Goal: Task Accomplishment & Management: Complete application form

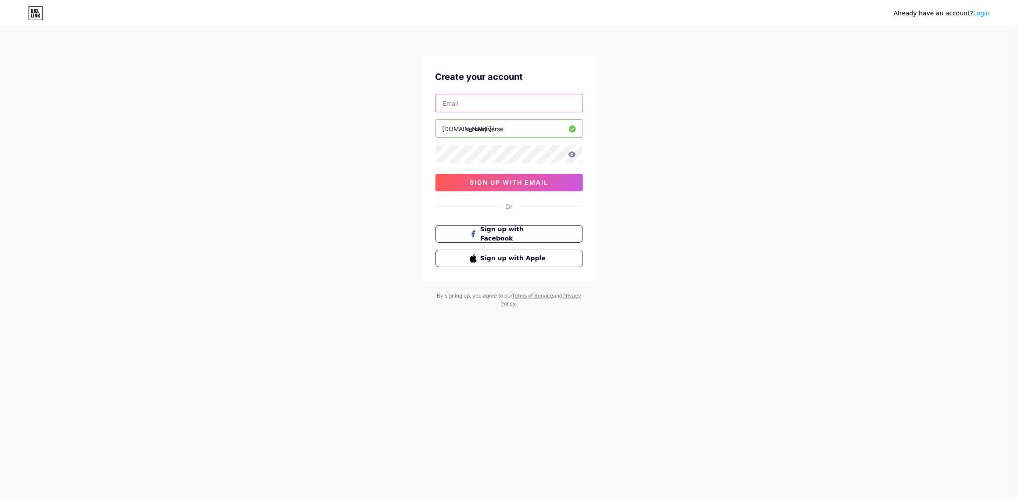
click at [491, 104] on input "text" at bounding box center [509, 103] width 147 height 18
drag, startPoint x: 483, startPoint y: 102, endPoint x: 465, endPoint y: 98, distance: 18.8
click at [465, 98] on input "kenawy21148@gmail.com" at bounding box center [509, 103] width 147 height 18
type input "[EMAIL_ADDRESS][DOMAIN_NAME]"
click at [570, 154] on icon at bounding box center [571, 154] width 7 height 6
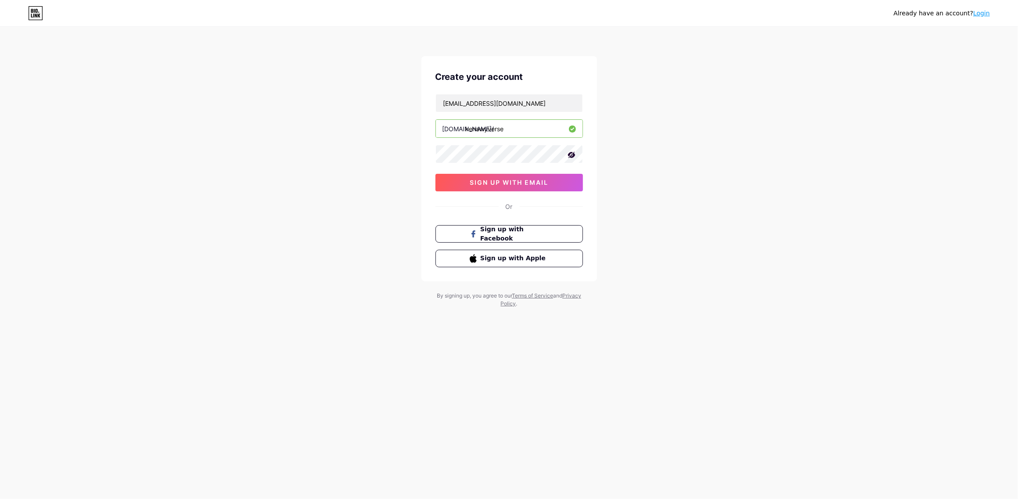
drag, startPoint x: 650, startPoint y: 149, endPoint x: 590, endPoint y: 142, distance: 60.1
click at [649, 149] on div "Already have an account? Login Create your account kenawyverse@gmail.com bio.li…" at bounding box center [509, 168] width 1018 height 336
click at [536, 179] on span "sign up with email" at bounding box center [509, 182] width 79 height 7
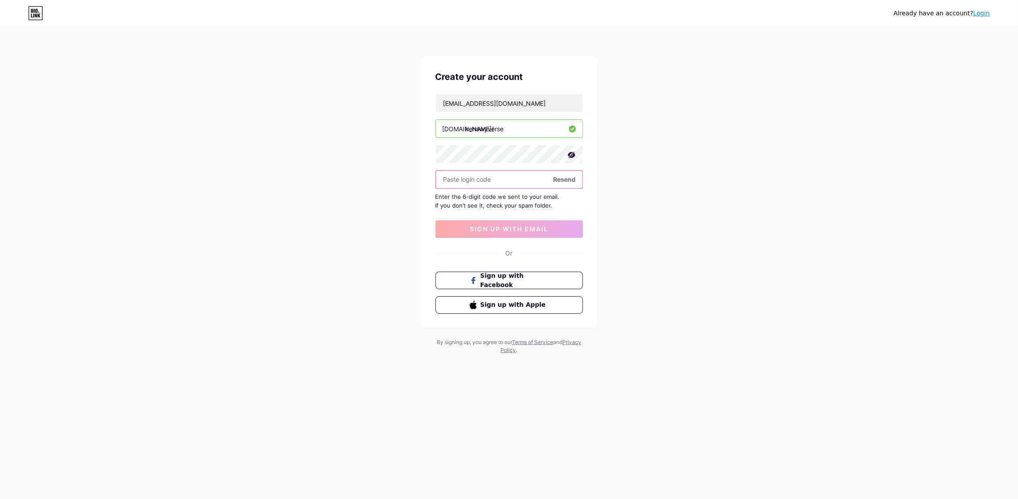
click at [527, 186] on input "text" at bounding box center [509, 180] width 147 height 18
paste input "200896"
type input "200896"
click at [529, 225] on span "sign up with email" at bounding box center [509, 228] width 79 height 7
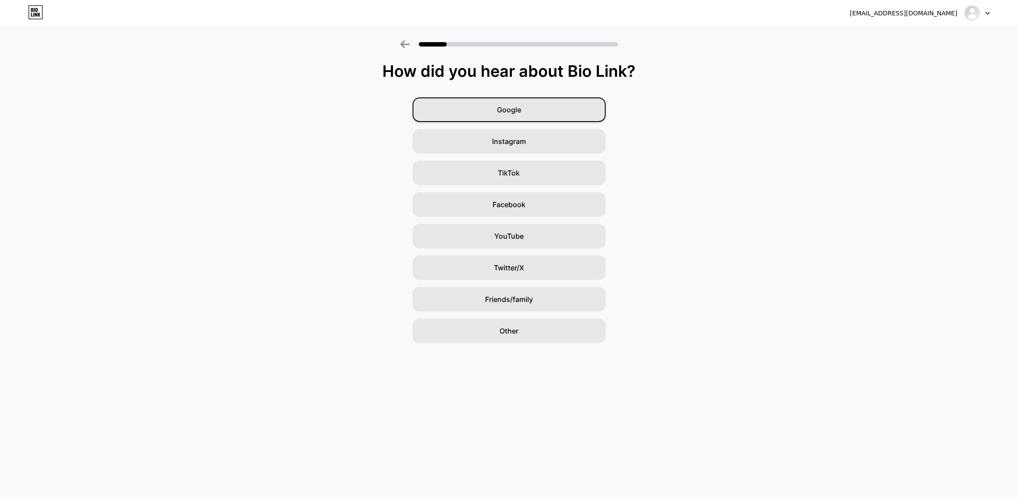
click at [575, 111] on div "Google" at bounding box center [509, 109] width 193 height 25
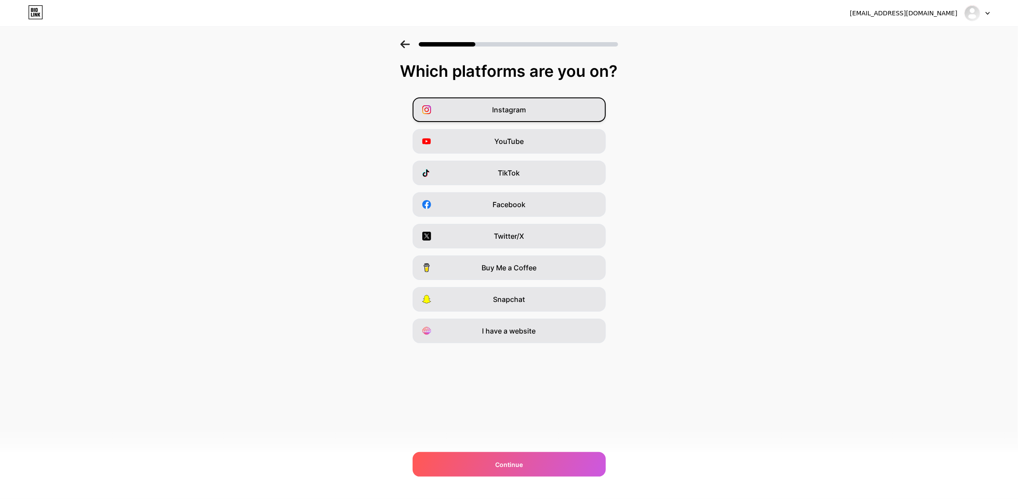
click at [557, 108] on div "Instagram" at bounding box center [509, 109] width 193 height 25
click at [574, 136] on div "YouTube" at bounding box center [509, 141] width 193 height 25
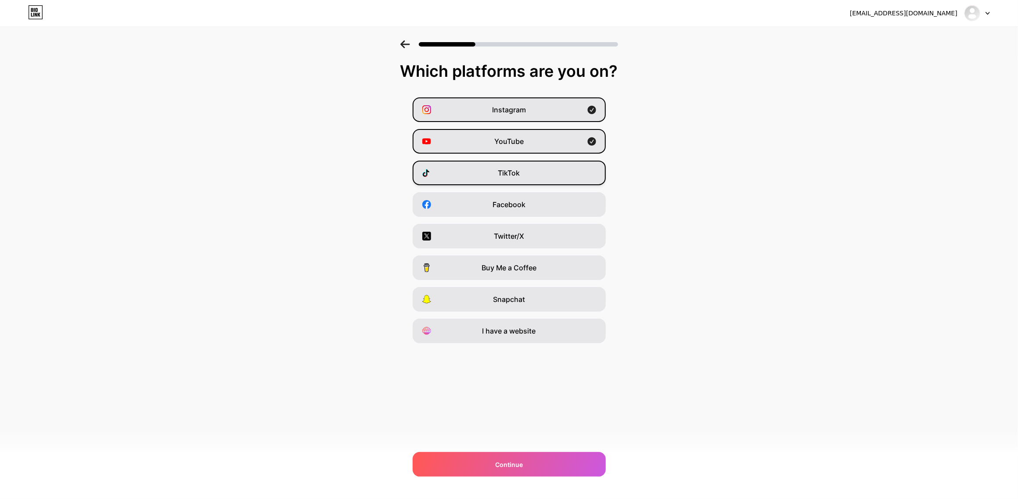
click at [556, 171] on div "TikTok" at bounding box center [509, 173] width 193 height 25
click at [548, 210] on div "Facebook" at bounding box center [509, 204] width 193 height 25
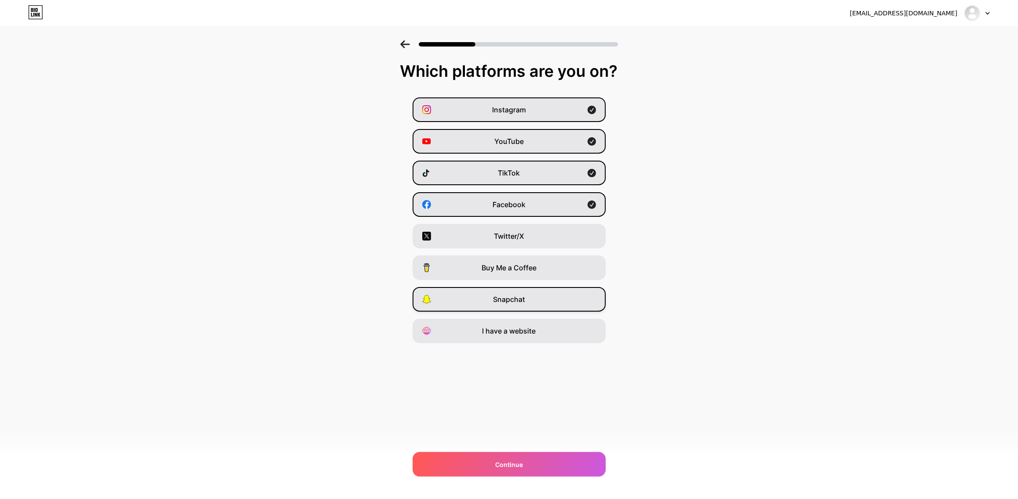
click at [541, 292] on div "Snapchat" at bounding box center [509, 299] width 193 height 25
click at [568, 460] on div "Continue" at bounding box center [509, 464] width 193 height 25
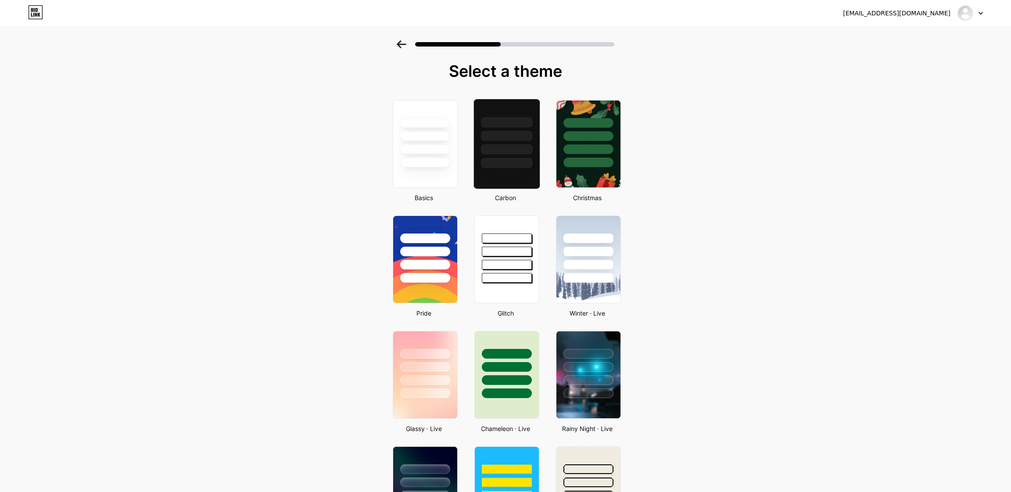
click at [519, 168] on div at bounding box center [507, 144] width 67 height 90
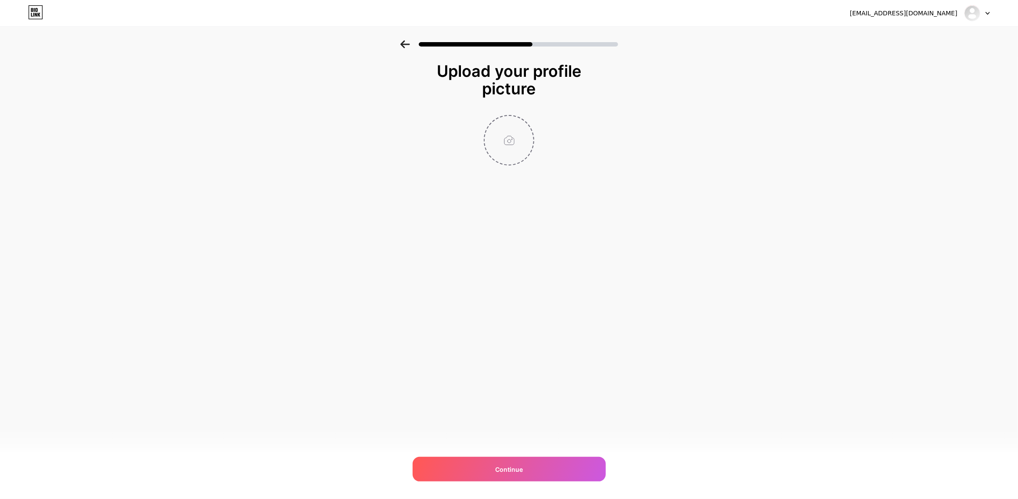
click at [516, 147] on input "file" at bounding box center [509, 140] width 49 height 49
type input "C:\fakepath\profile.jpg"
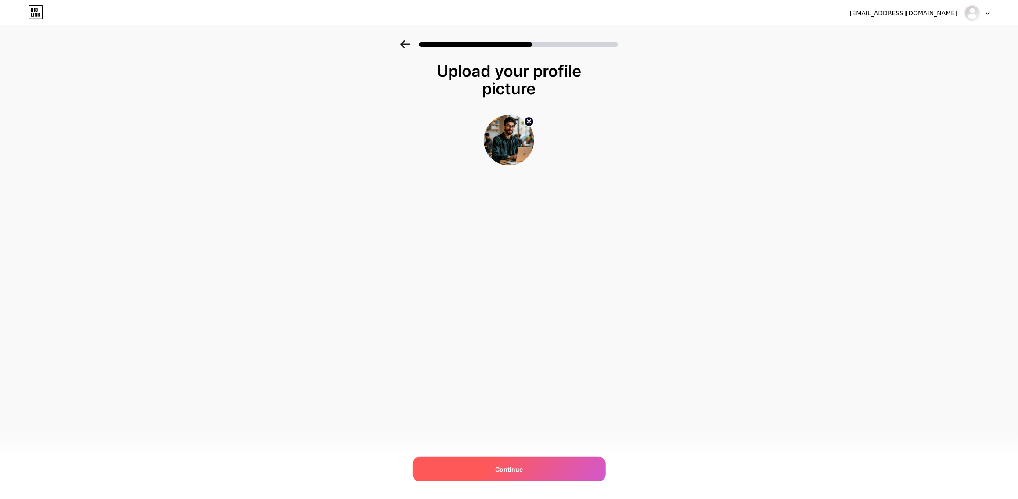
click at [559, 460] on div "Continue" at bounding box center [509, 469] width 193 height 25
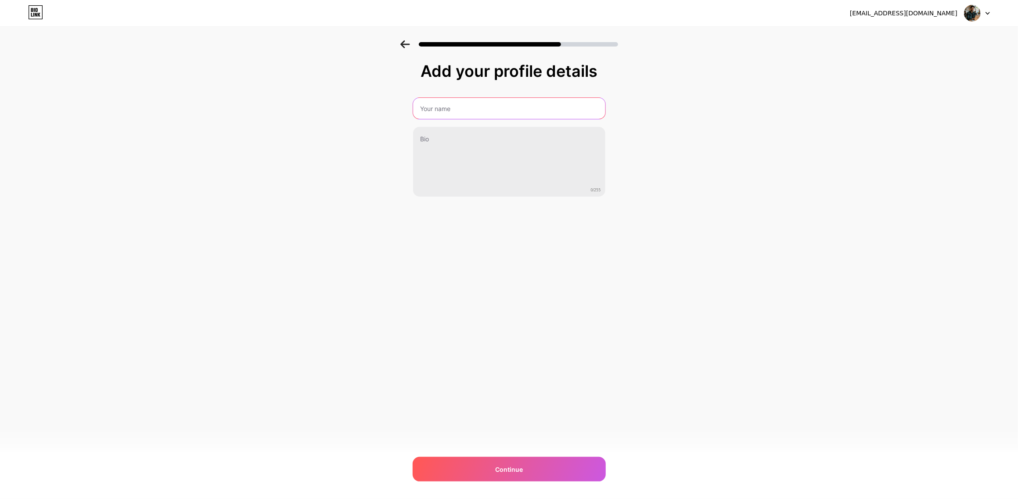
click at [486, 101] on input "text" at bounding box center [509, 108] width 192 height 21
type input "Mohamed Kenawy"
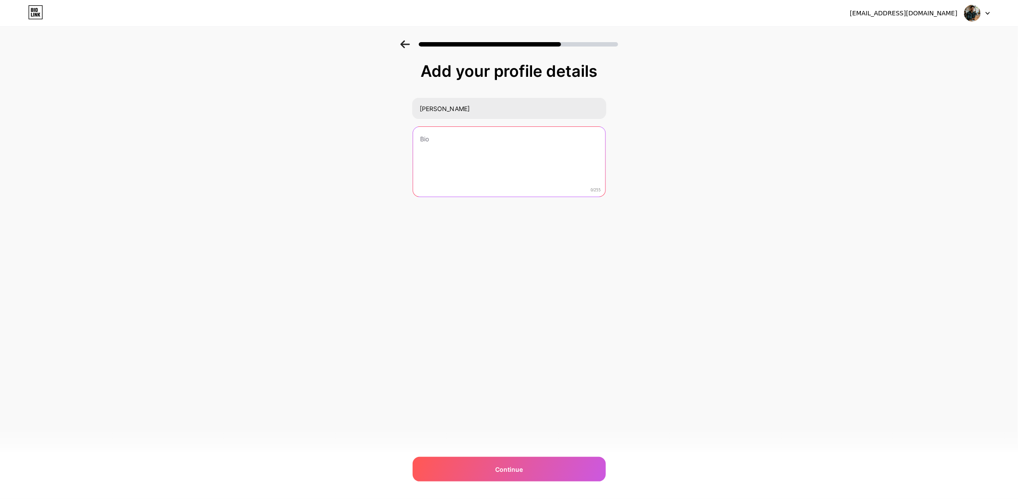
click at [475, 133] on textarea at bounding box center [509, 162] width 192 height 71
click at [470, 144] on textarea at bounding box center [509, 162] width 194 height 72
paste textarea "Your Guide to the 3D Verse I help brands shine & artists grow 3D Videos | Blend…"
drag, startPoint x: 506, startPoint y: 168, endPoint x: 410, endPoint y: 170, distance: 96.1
click at [410, 170] on div "Add your profile details Mohamed Kenawy Your Guide to the 3D Verse I help brand…" at bounding box center [509, 140] width 1018 height 201
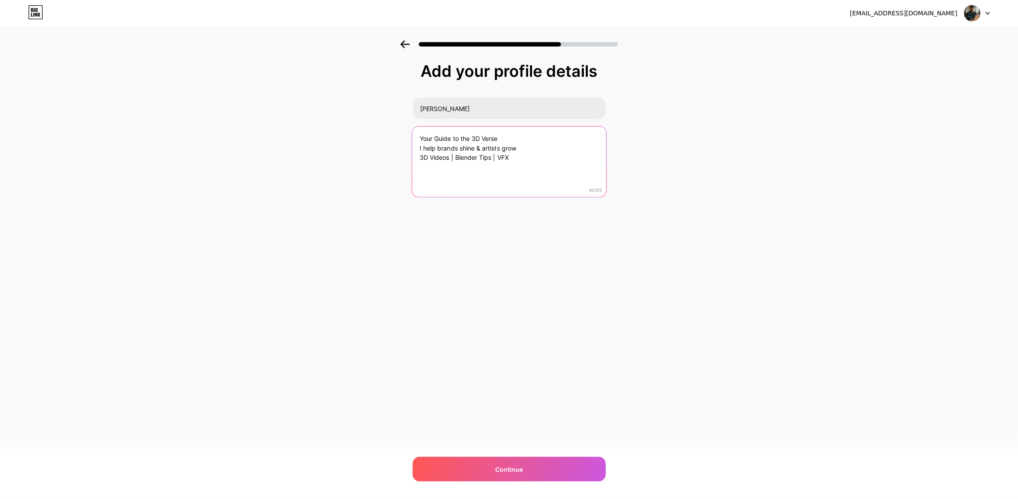
drag, startPoint x: 526, startPoint y: 147, endPoint x: 411, endPoint y: 147, distance: 115.0
click at [411, 147] on div "Your Guide to the 3D Verse I help brands shine & artists grow 3D Videos | Blend…" at bounding box center [508, 162] width 195 height 72
click at [523, 147] on textarea "Your Guide to the 3D Verse I help brands shine & artists grow 3D Videos | Blend…" at bounding box center [509, 162] width 194 height 72
drag, startPoint x: 523, startPoint y: 145, endPoint x: 401, endPoint y: 151, distance: 122.2
click at [401, 151] on div "Add your profile details Mohamed Kenawy Your Guide to the 3D Verse I help brand…" at bounding box center [509, 140] width 1018 height 201
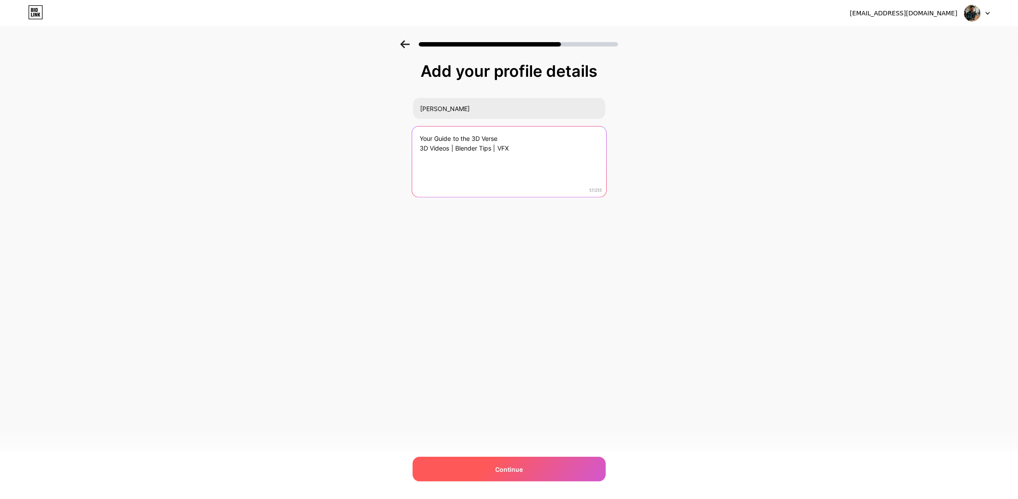
type textarea "Your Guide to the 3D Verse 3D Videos | Blender Tips | VFX"
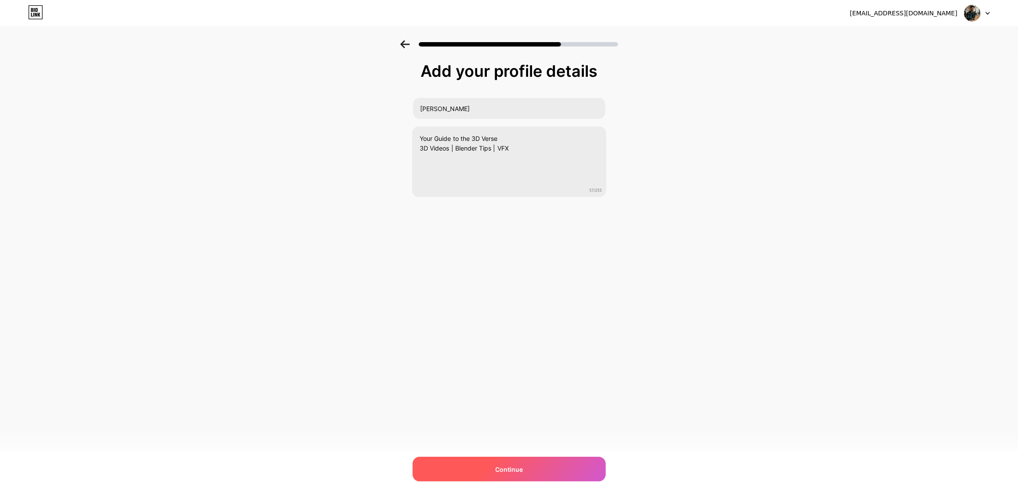
click at [539, 464] on div "Continue" at bounding box center [509, 469] width 193 height 25
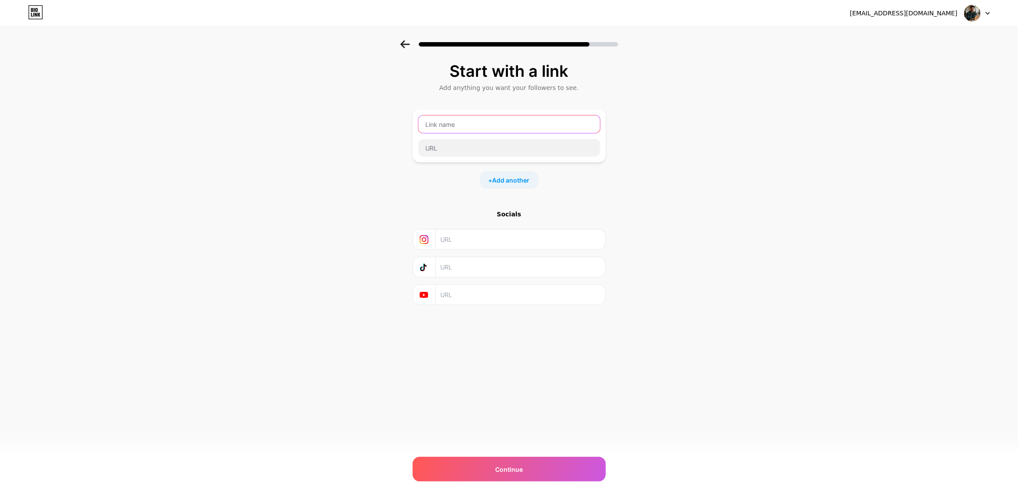
click at [478, 127] on input "text" at bounding box center [509, 124] width 182 height 18
click at [485, 235] on input "text" at bounding box center [519, 240] width 159 height 20
click at [474, 237] on input "text" at bounding box center [519, 240] width 159 height 20
paste input "https://www.instagram.com/kenawy.verse/"
type input "https://www.instagram.com/kenawy.verse/"
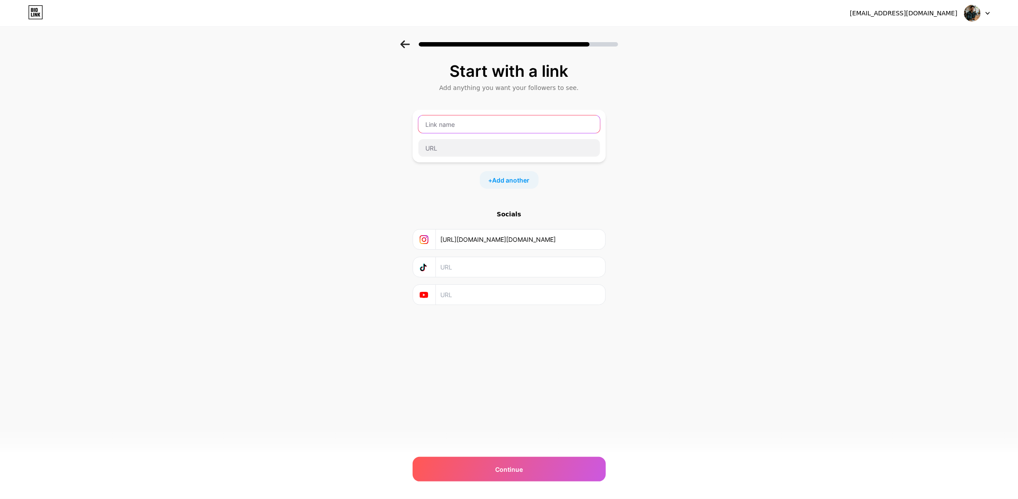
click at [508, 131] on input "text" at bounding box center [509, 124] width 182 height 18
click at [557, 467] on div "Continue" at bounding box center [509, 469] width 193 height 25
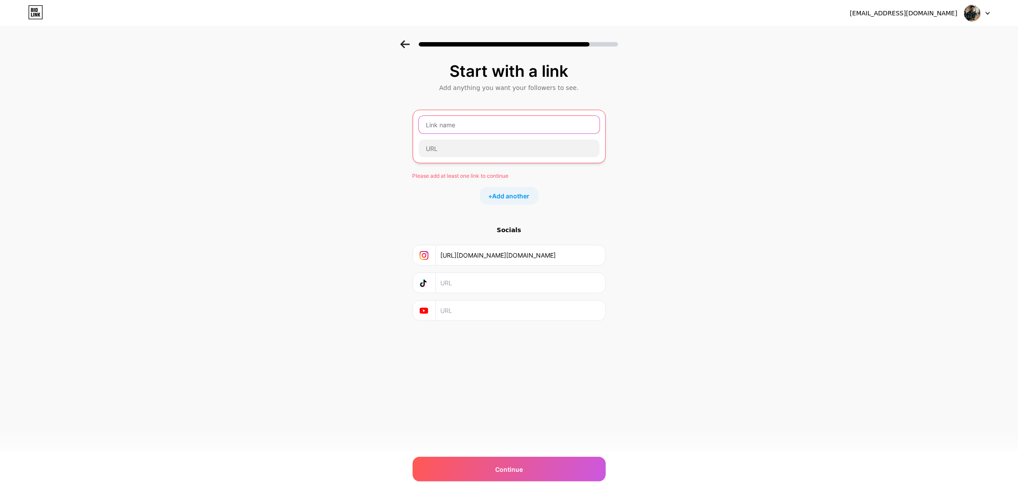
click at [501, 119] on input "text" at bounding box center [509, 125] width 181 height 18
paste input "My Instagram Profile"
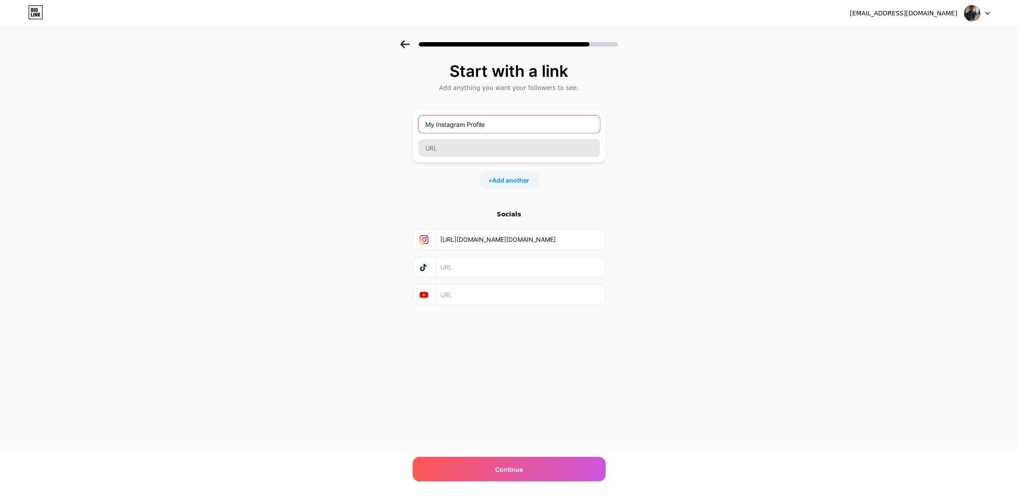
type input "My Instagram Profile"
click at [473, 147] on input "text" at bounding box center [509, 148] width 182 height 18
click at [508, 234] on input "https://www.instagram.com/kenawy.verse/" at bounding box center [519, 240] width 159 height 20
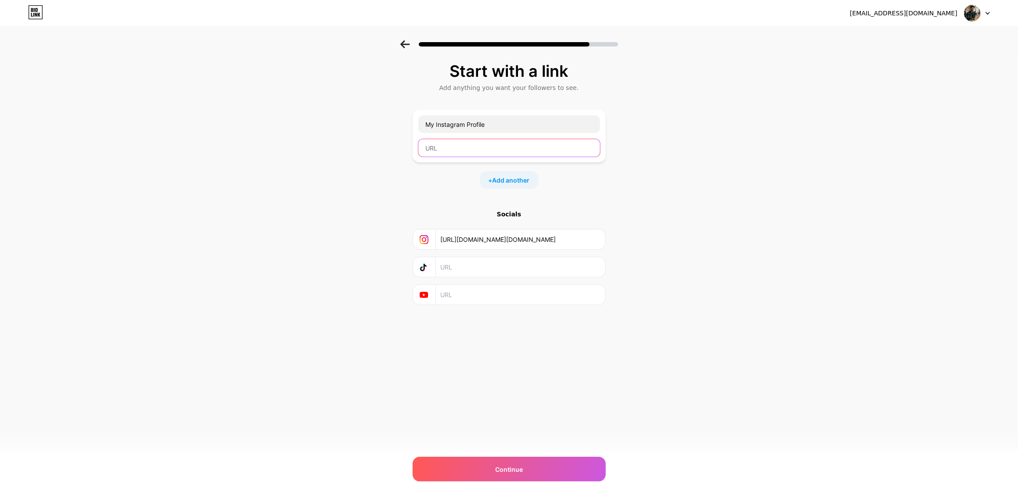
click at [499, 150] on input "text" at bounding box center [509, 148] width 182 height 18
paste input "https://www.instagram.com/kenawy.verse/"
type input "https://www.instagram.com/kenawy.verse/"
click at [683, 191] on div "Start with a link Add anything you want your followers to see. My Instagram Pro…" at bounding box center [509, 194] width 1018 height 309
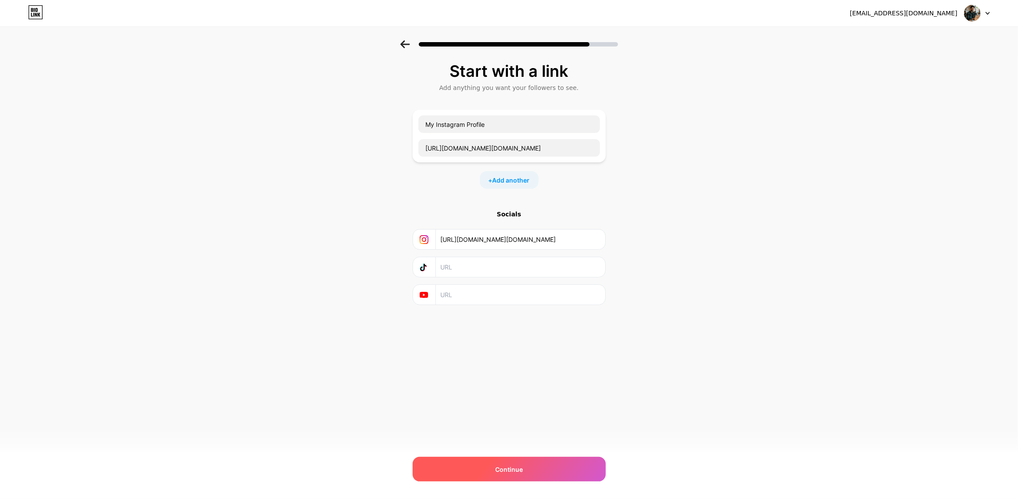
click at [556, 463] on div "Continue" at bounding box center [509, 469] width 193 height 25
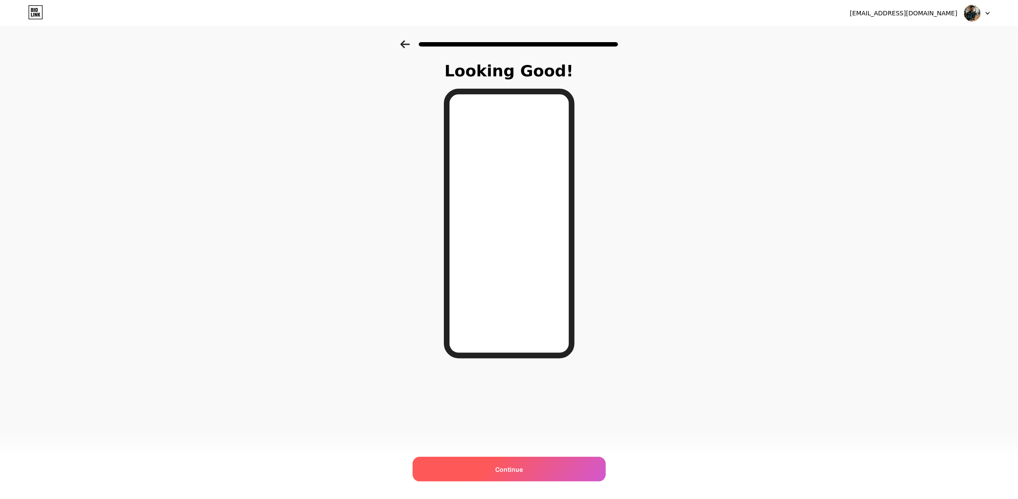
click at [563, 467] on div "Continue" at bounding box center [509, 469] width 193 height 25
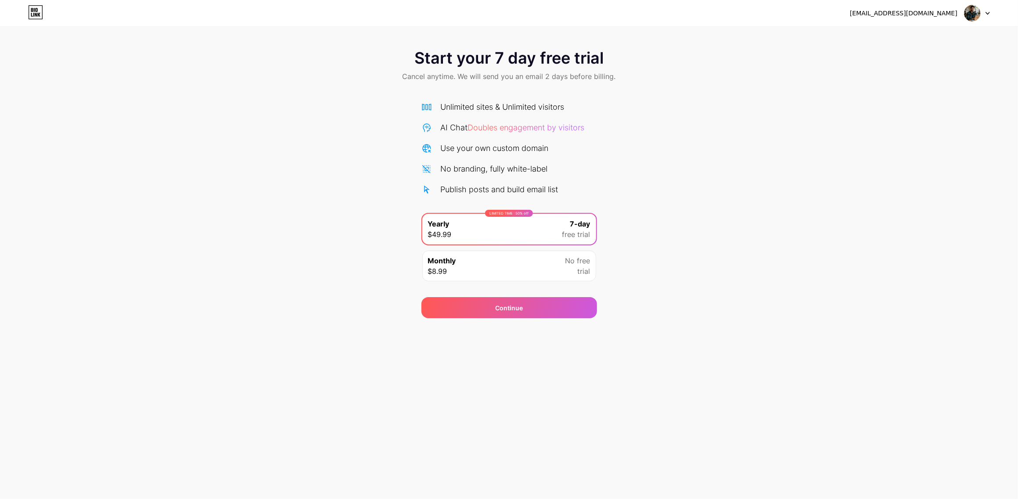
click at [719, 258] on div "Start your 7 day free trial Cancel anytime. We will send you an email 2 days be…" at bounding box center [509, 179] width 1018 height 278
click at [570, 298] on div "Continue" at bounding box center [509, 307] width 176 height 21
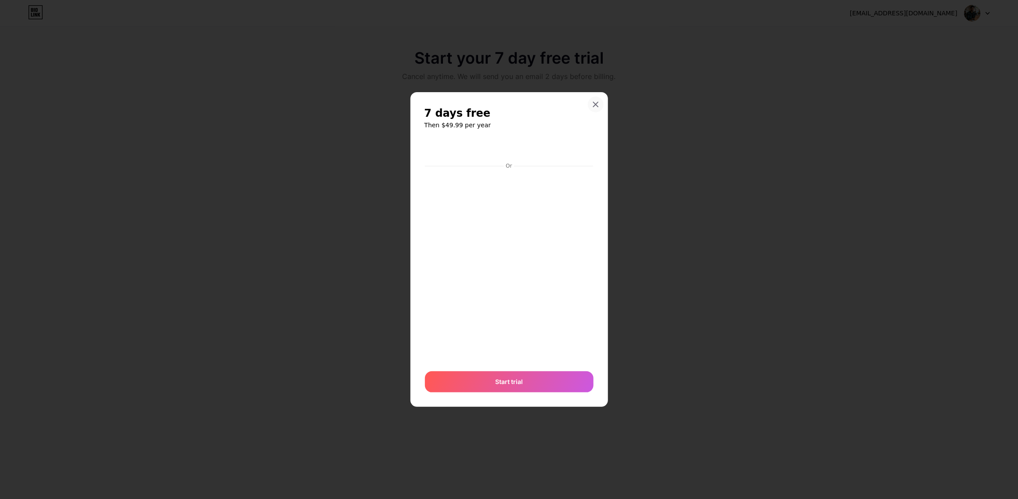
click at [594, 106] on icon at bounding box center [595, 104] width 5 height 5
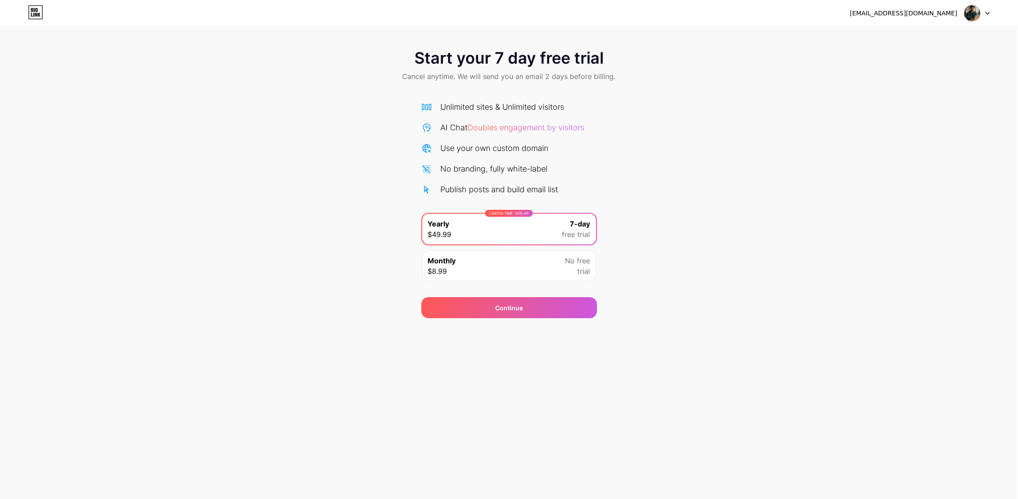
click at [577, 259] on span "No free" at bounding box center [577, 260] width 25 height 11
click at [580, 304] on div "Continue" at bounding box center [509, 307] width 176 height 21
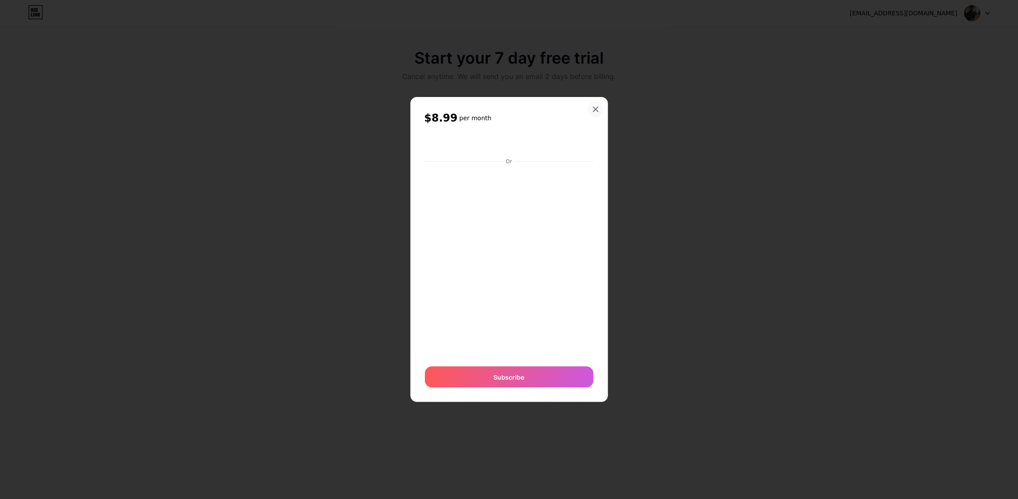
click at [592, 111] on icon at bounding box center [595, 109] width 7 height 7
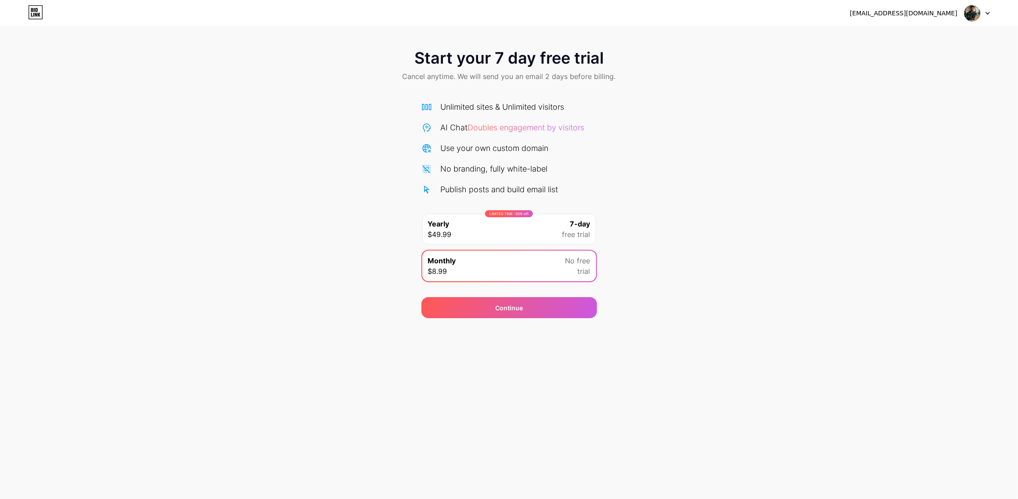
drag, startPoint x: 859, startPoint y: 106, endPoint x: 868, endPoint y: 101, distance: 10.8
click at [859, 105] on div "Start your 7 day free trial Cancel anytime. We will send you an email 2 days be…" at bounding box center [509, 179] width 1018 height 278
click at [534, 237] on div "LIMITED TIME : 50% off Yearly $49.99 7-day free trial" at bounding box center [509, 229] width 174 height 31
click at [658, 135] on div "Start your 7 day free trial Cancel anytime. We will send you an email 2 days be…" at bounding box center [509, 179] width 1018 height 278
click at [506, 218] on div "LIMITED TIME : 50% off Yearly $49.99 7-day free trial" at bounding box center [509, 229] width 174 height 31
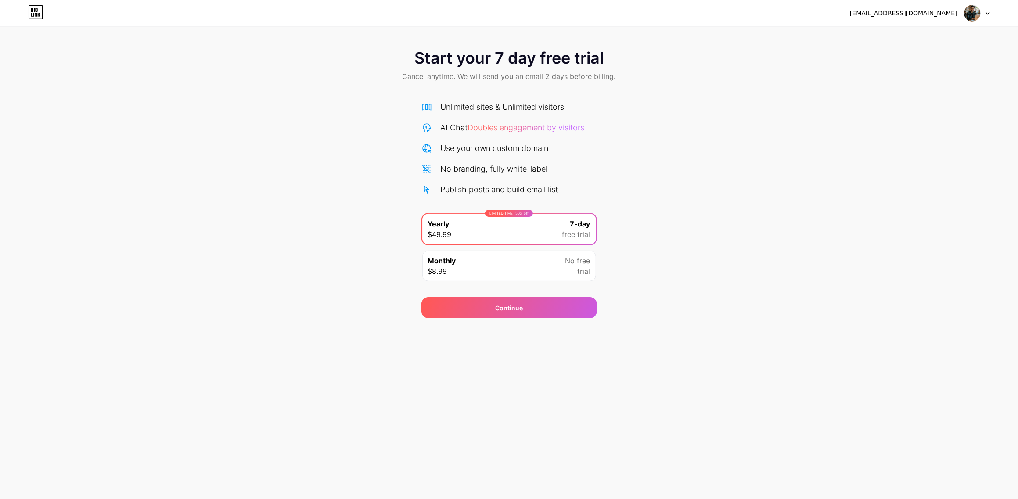
click at [506, 218] on div "LIMITED TIME : 50% off Yearly $49.99 7-day free trial" at bounding box center [509, 229] width 174 height 31
click at [597, 183] on div "Start your 7 day free trial Cancel anytime. We will send you an email 2 days be…" at bounding box center [509, 179] width 1018 height 278
click at [33, 9] on icon at bounding box center [32, 10] width 2 height 4
drag, startPoint x: 947, startPoint y: 22, endPoint x: 939, endPoint y: 16, distance: 10.1
click at [942, 19] on div "kenawyverse@gmail.com Logout" at bounding box center [509, 13] width 1018 height 26
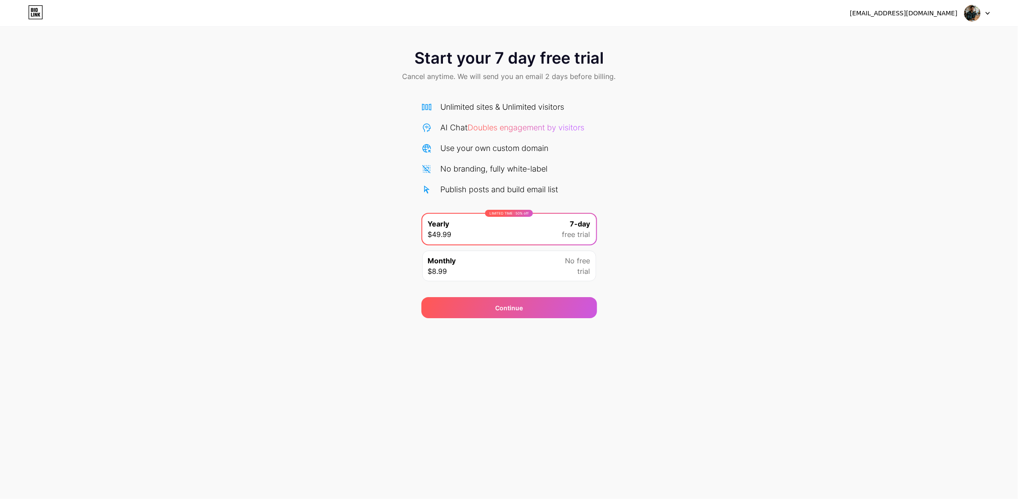
click at [939, 16] on div "[EMAIL_ADDRESS][DOMAIN_NAME]" at bounding box center [904, 13] width 108 height 9
click at [973, 10] on img at bounding box center [972, 13] width 17 height 17
click at [985, 12] on icon at bounding box center [987, 13] width 4 height 3
click at [962, 11] on div "[EMAIL_ADDRESS][DOMAIN_NAME]" at bounding box center [920, 13] width 140 height 16
click at [913, 11] on div "[EMAIL_ADDRESS][DOMAIN_NAME]" at bounding box center [904, 13] width 108 height 9
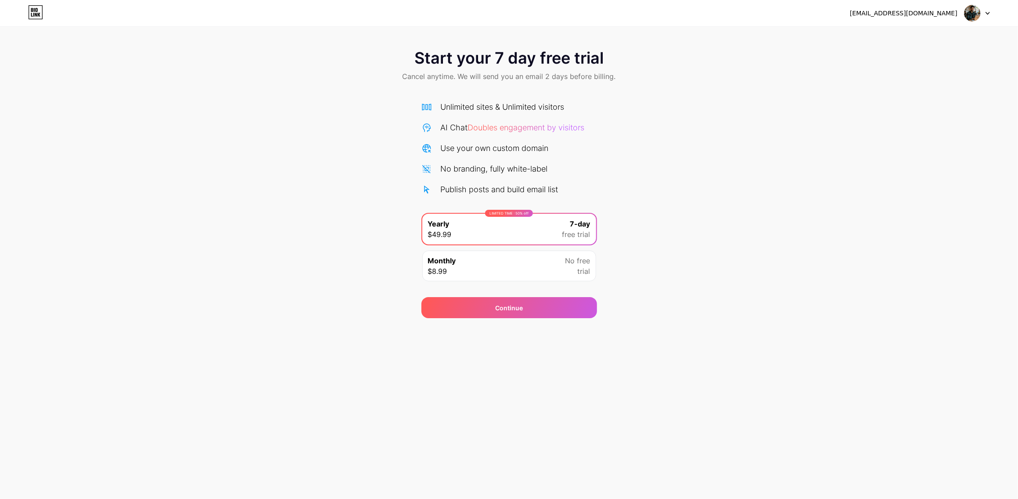
click at [29, 9] on icon at bounding box center [35, 12] width 15 height 14
click at [489, 130] on span "Doubles engagement by visitors" at bounding box center [526, 127] width 117 height 9
click at [678, 88] on div "Start your 7 day free trial Cancel anytime. We will send you an email 2 days be…" at bounding box center [509, 66] width 1018 height 52
click at [917, 14] on div "[EMAIL_ADDRESS][DOMAIN_NAME]" at bounding box center [904, 13] width 108 height 9
